Goal: Communication & Community: Answer question/provide support

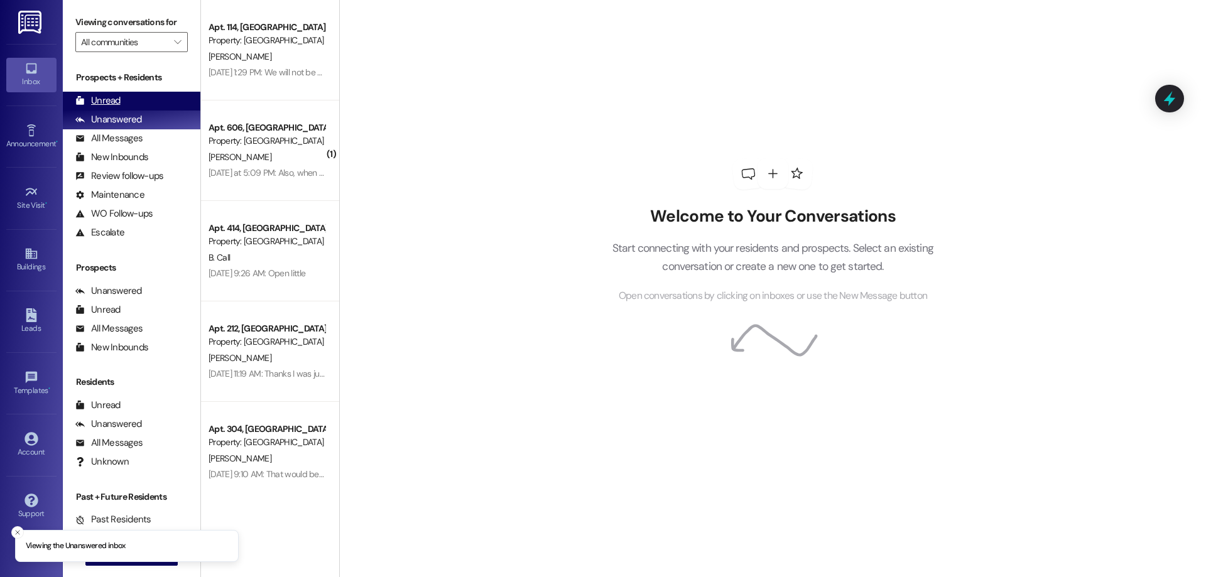
click at [104, 94] on div "Unread (0)" at bounding box center [132, 101] width 138 height 19
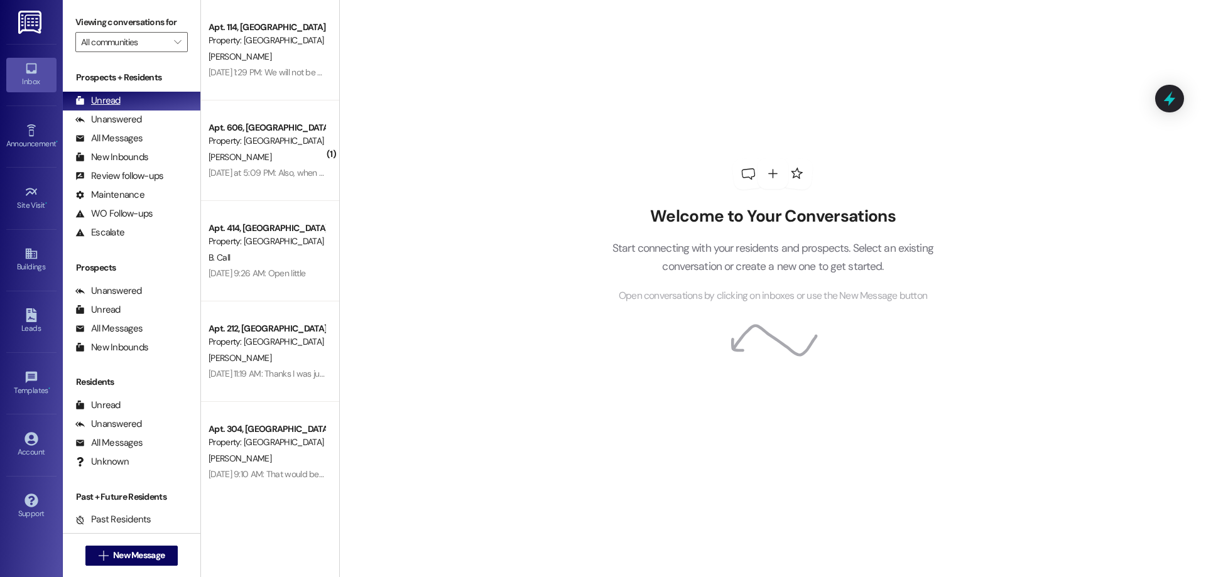
click at [116, 100] on div "Unread" at bounding box center [97, 100] width 45 height 13
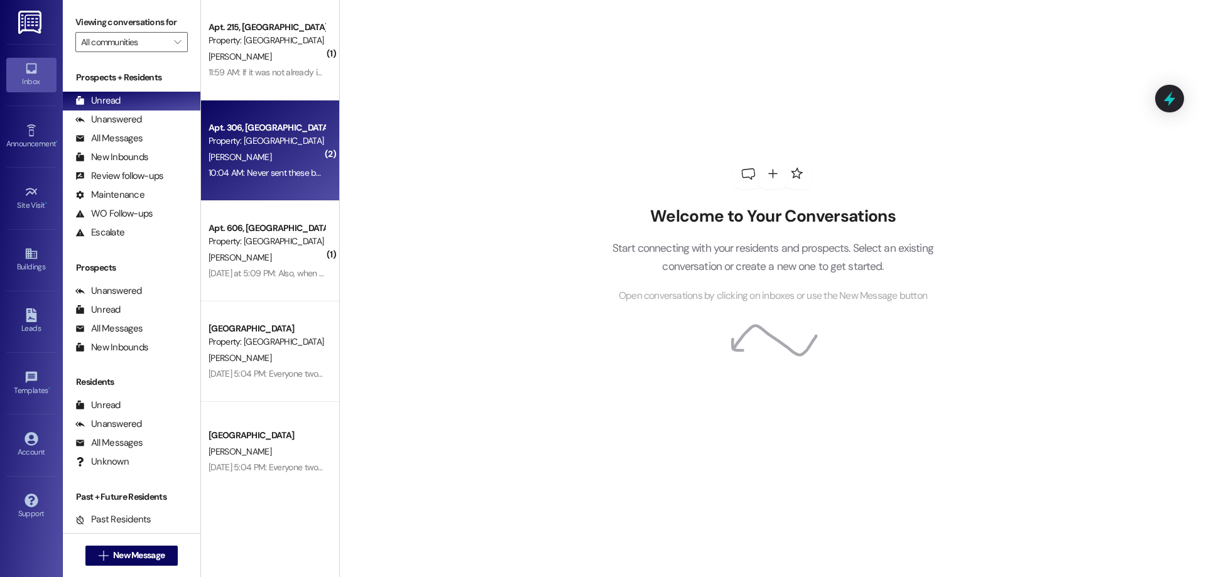
click at [280, 175] on div "10:04 AM: Never sent these but this was how I left the place on [DATE] 10:04 AM…" at bounding box center [336, 172] width 254 height 11
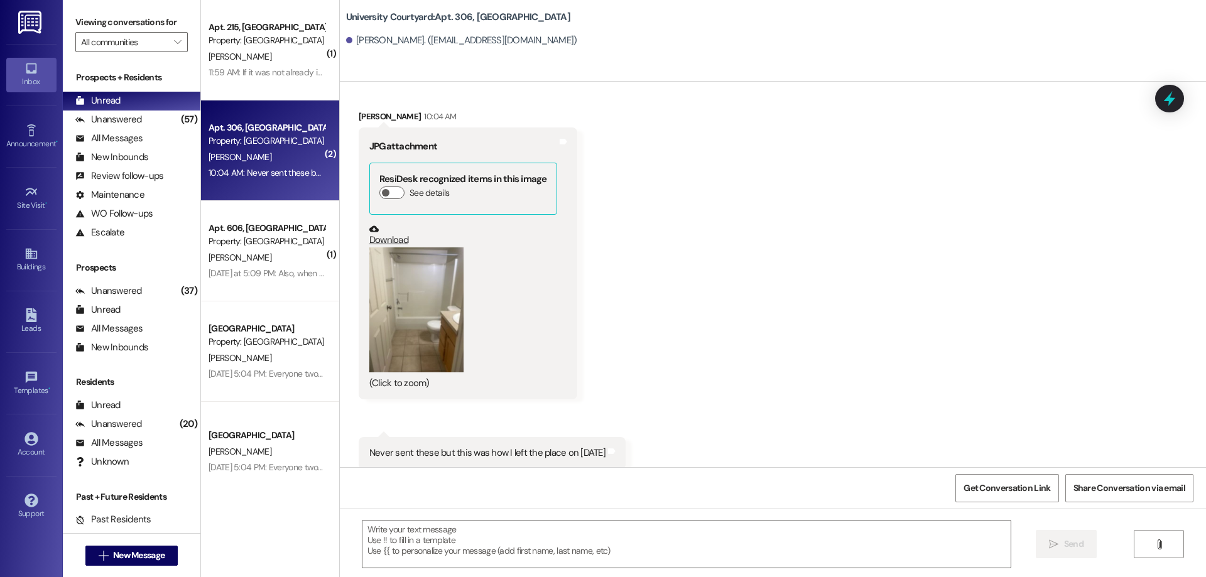
scroll to position [2139, 0]
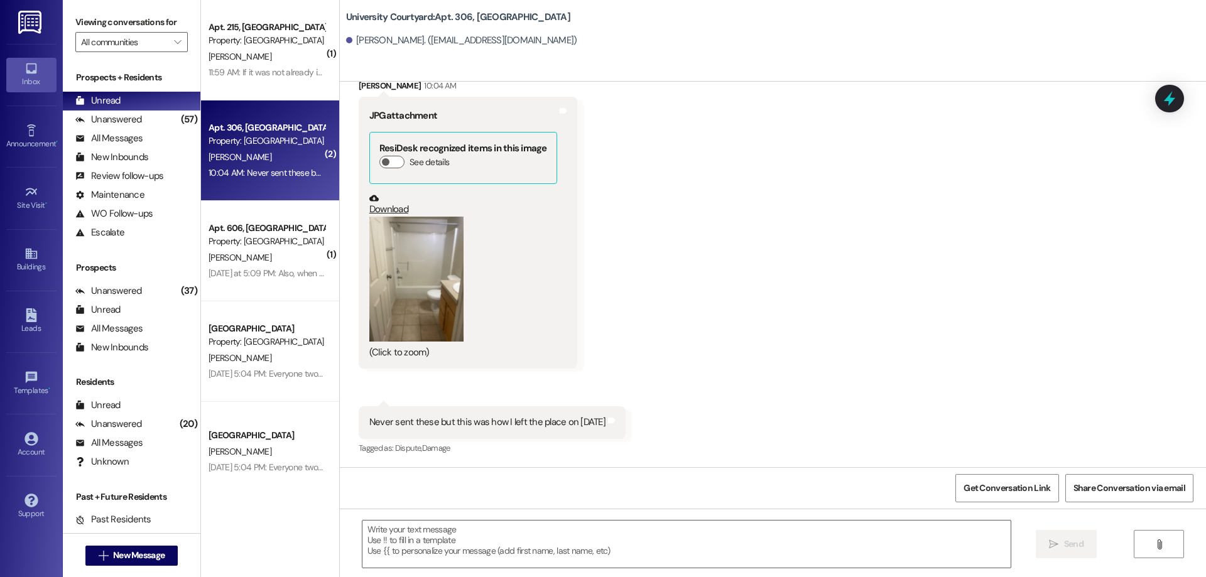
click at [382, 290] on button "Zoom image" at bounding box center [416, 280] width 94 height 126
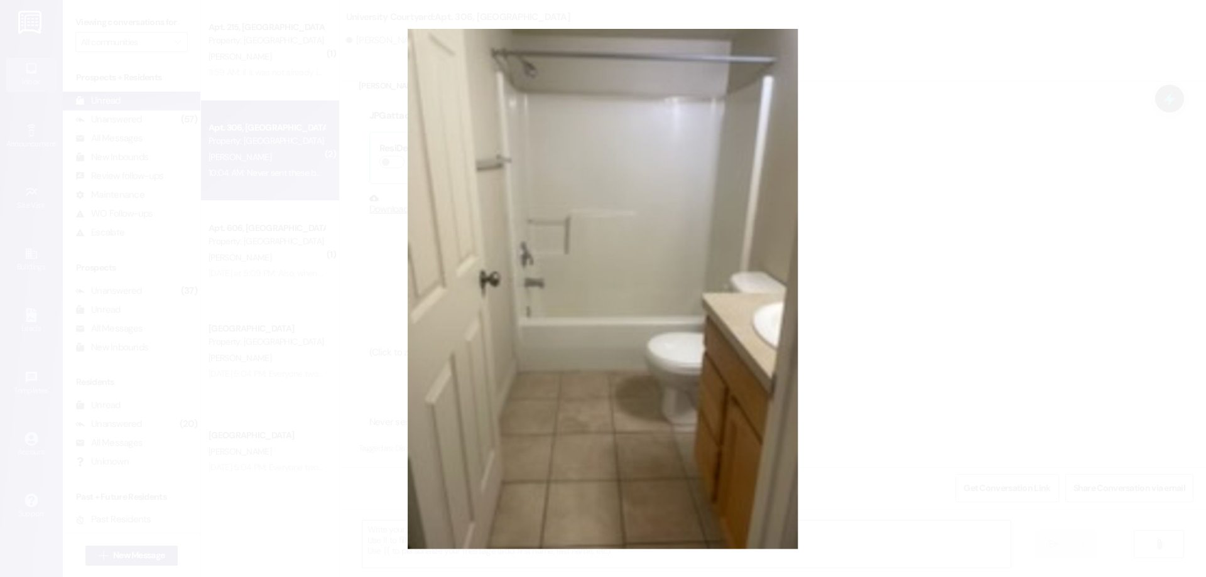
click at [585, 192] on button "Unzoom image" at bounding box center [603, 288] width 1206 height 577
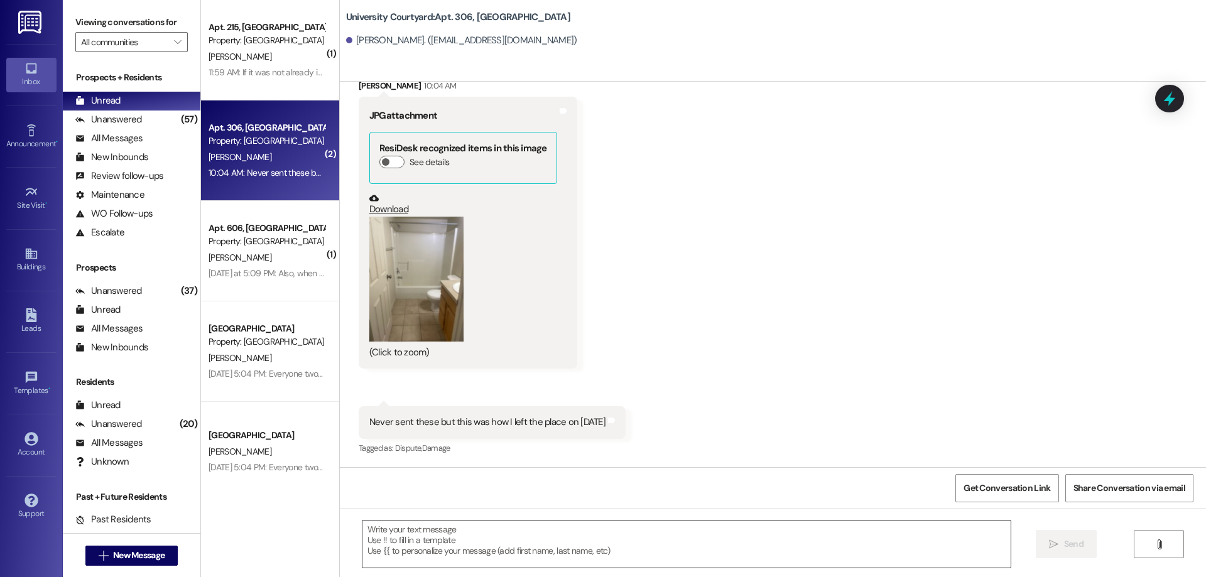
click at [498, 550] on textarea at bounding box center [686, 544] width 648 height 47
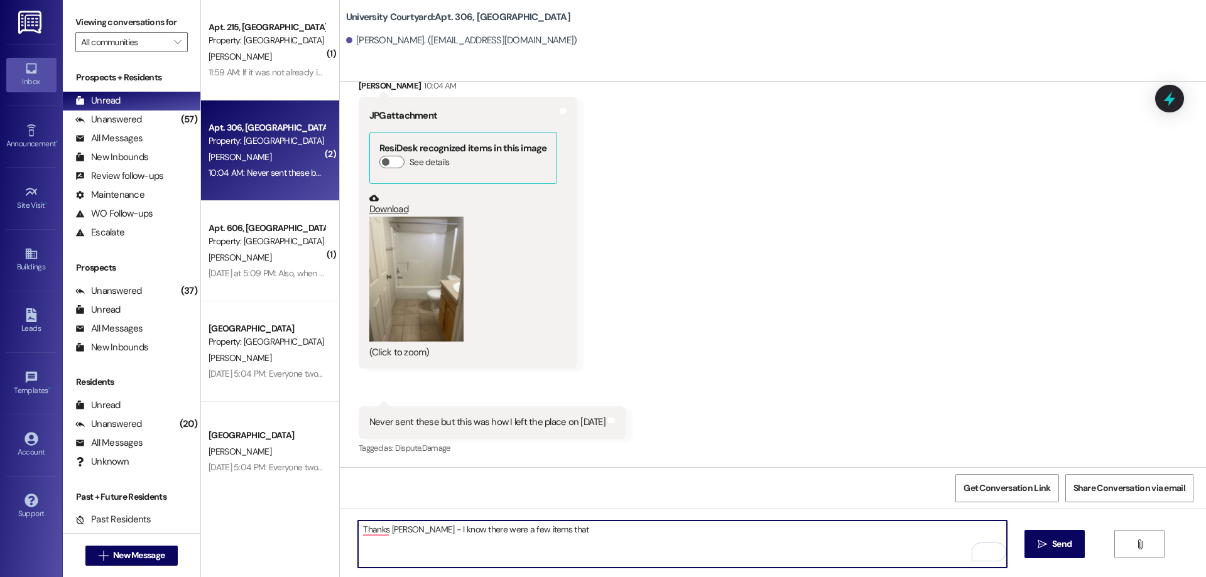
click at [558, 525] on textarea "Thanks [PERSON_NAME] - I know there were a few items that" at bounding box center [682, 544] width 648 height 47
type textarea "Thanks [PERSON_NAME] - I know there were a few items that needed to be touched …"
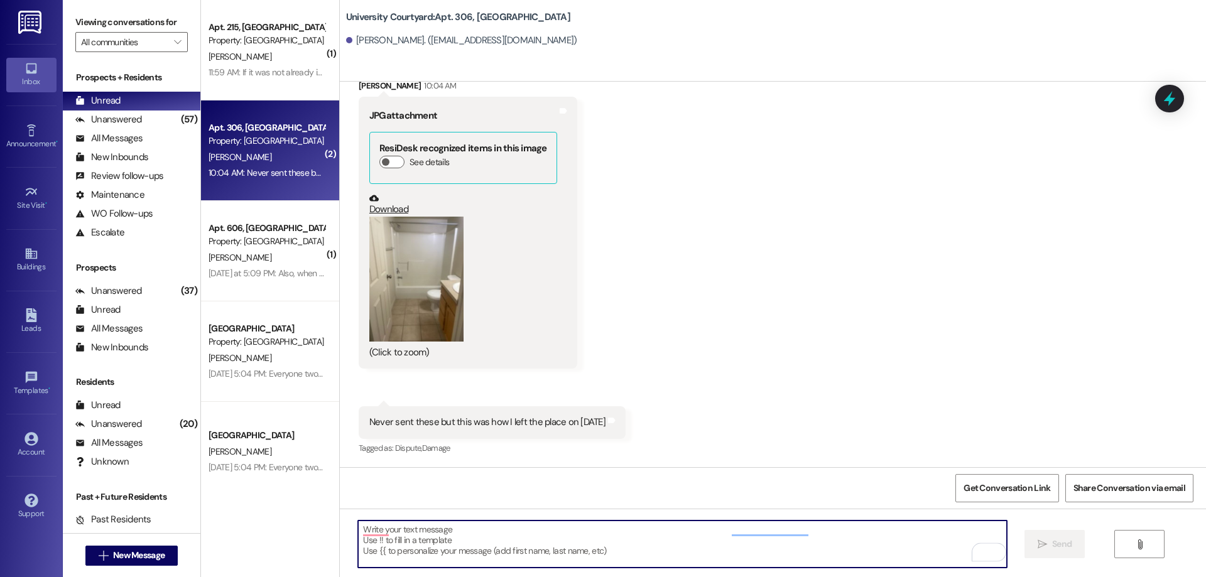
scroll to position [2139, 0]
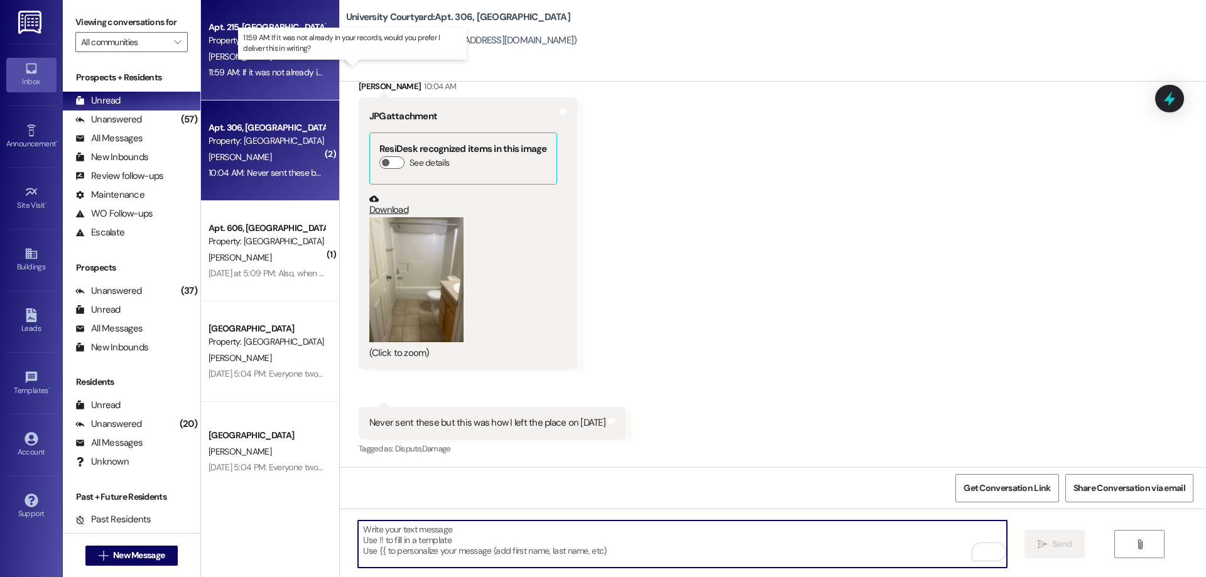
click at [251, 73] on div "11:59 AM: If it was not already in your records, would you prefer I deliver thi…" at bounding box center [364, 72] width 310 height 11
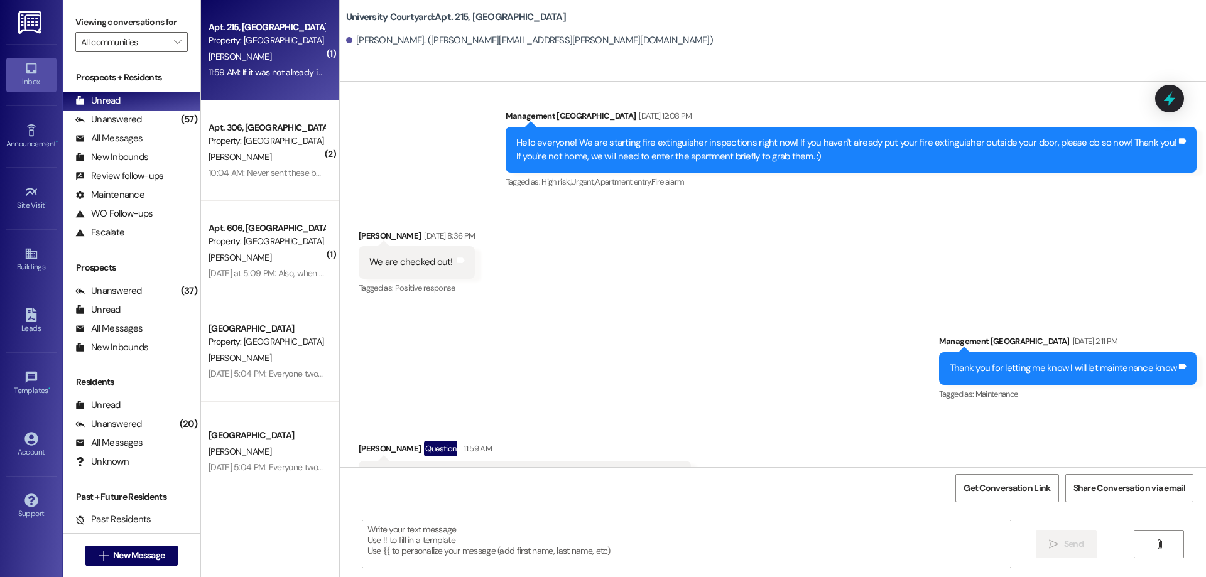
scroll to position [8467, 0]
click at [475, 549] on textarea at bounding box center [686, 544] width 648 height 47
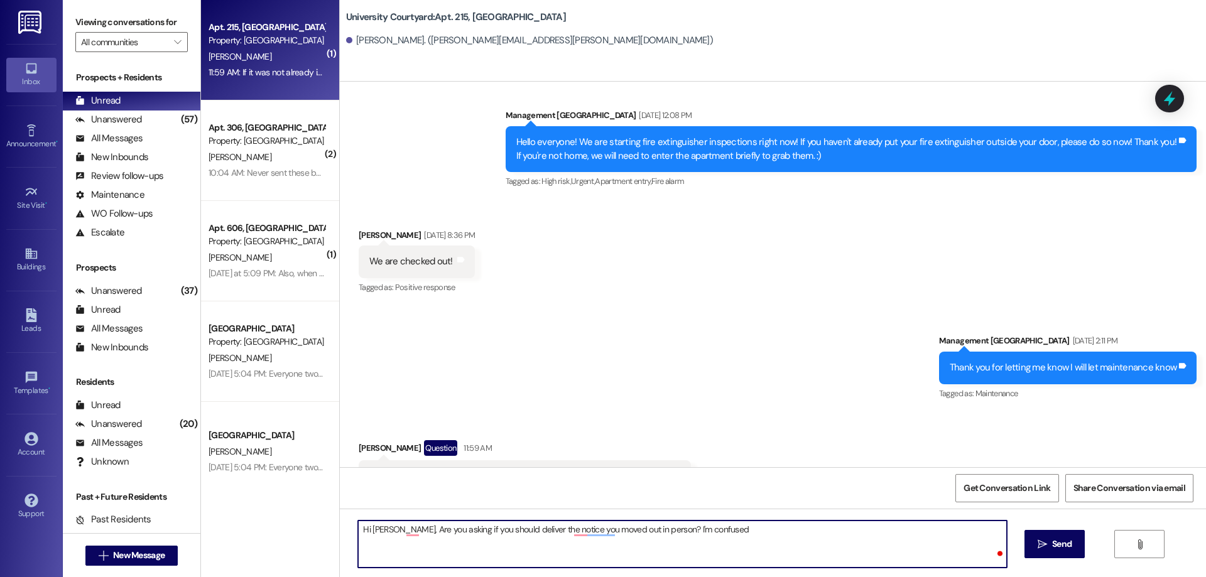
type textarea "Hi [PERSON_NAME], Are you asking if you should deliver the notice you moved out…"
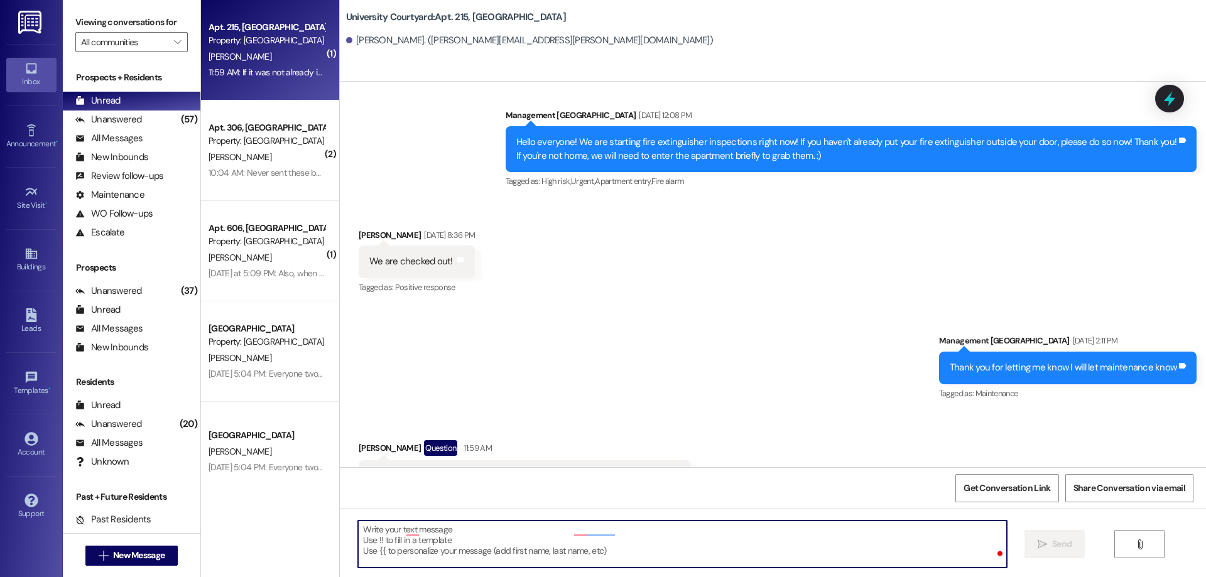
scroll to position [8466, 0]
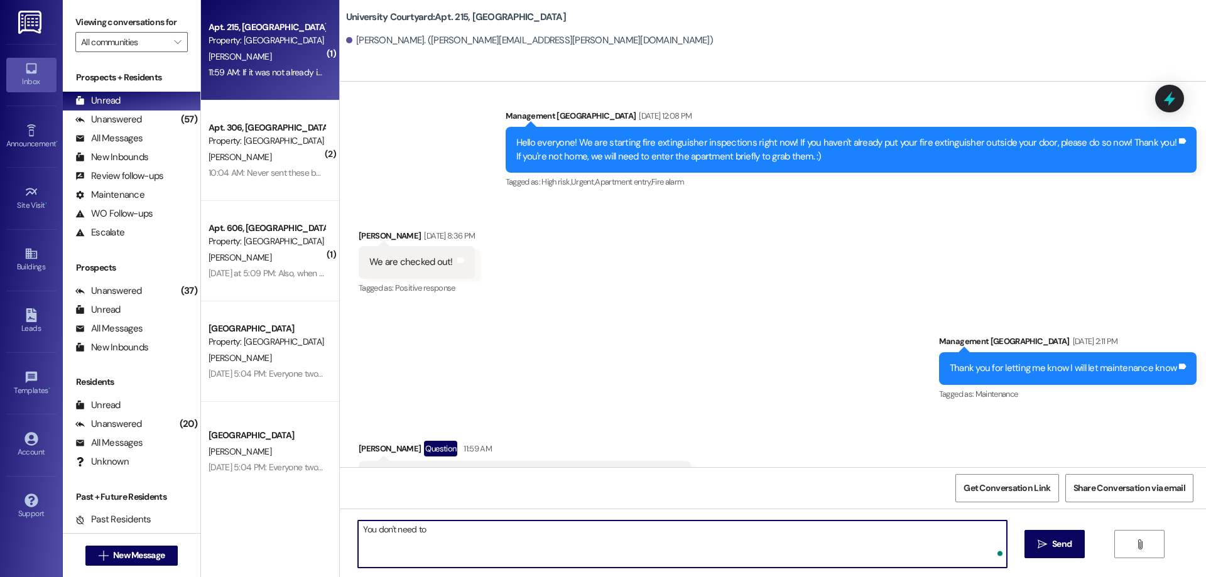
type textarea "You don't need to"
